Goal: Check status: Check status

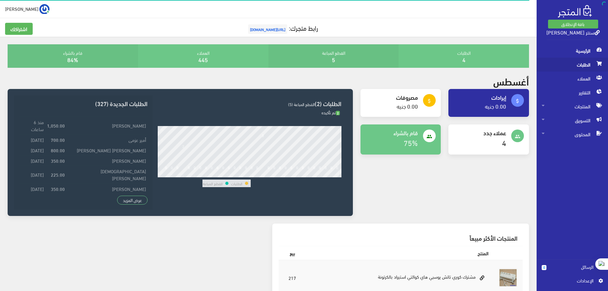
click at [581, 68] on span "الطلبات" at bounding box center [571, 65] width 61 height 14
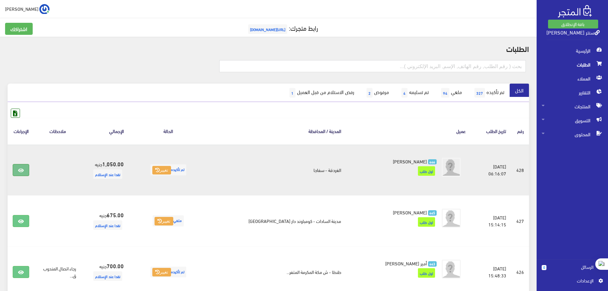
click at [21, 172] on icon at bounding box center [21, 170] width 6 height 5
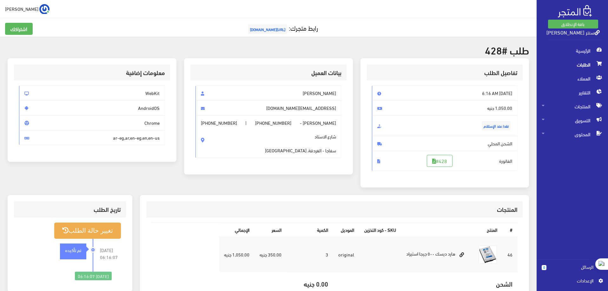
drag, startPoint x: 405, startPoint y: 253, endPoint x: 519, endPoint y: 253, distance: 114.1
click at [518, 253] on div "# المنتج SKU - كود التخزين الموديل الكمية السعر اﻹجمالي 46 original 3" at bounding box center [334, 289] width 376 height 142
click at [405, 205] on div "المنتجات" at bounding box center [334, 210] width 376 height 16
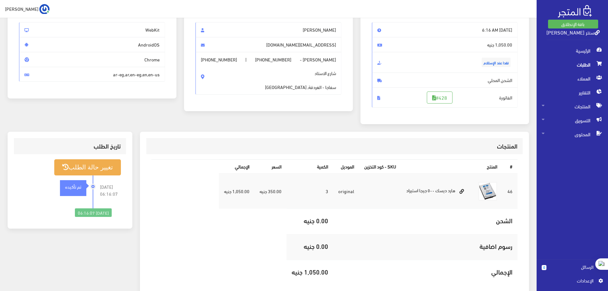
scroll to position [95, 0]
